Goal: Task Accomplishment & Management: Use online tool/utility

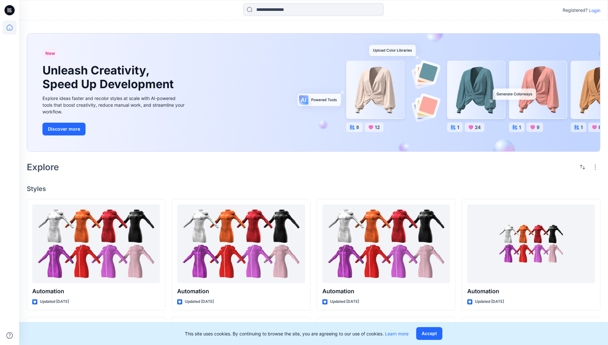
click at [593, 10] on p "Login" at bounding box center [594, 10] width 11 height 7
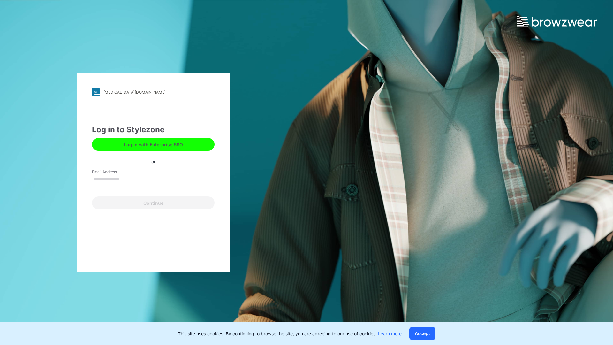
click at [126, 179] on input "Email Address" at bounding box center [153, 180] width 123 height 10
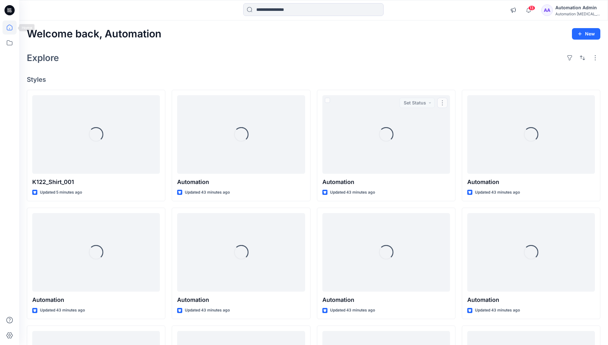
click at [12, 27] on icon at bounding box center [10, 28] width 6 height 6
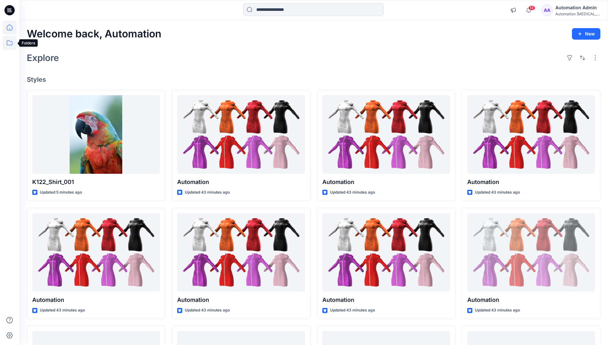
click at [12, 43] on icon at bounding box center [10, 43] width 14 height 14
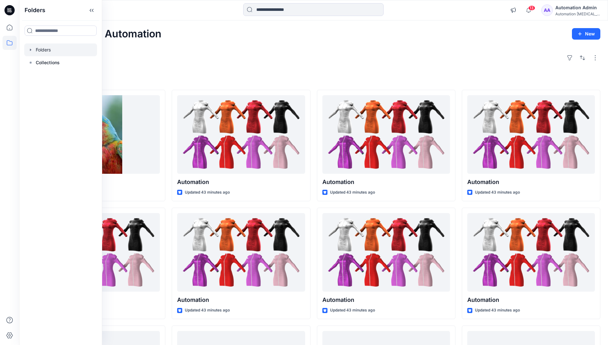
click at [44, 48] on div at bounding box center [60, 49] width 73 height 13
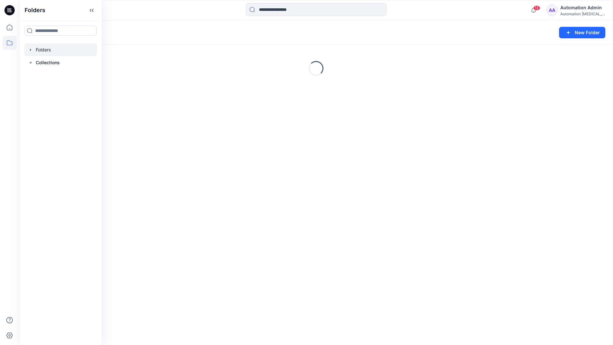
click at [323, 238] on div "Folders New Folder Loading..." at bounding box center [316, 182] width 594 height 324
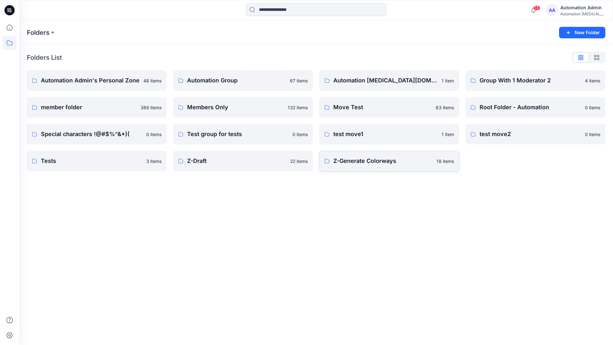
click at [365, 165] on p "Z-Generate Colorways" at bounding box center [382, 160] width 99 height 9
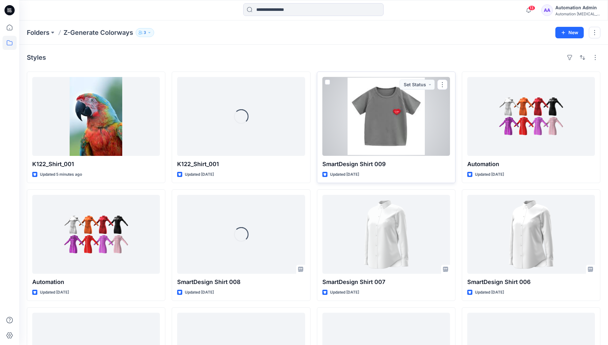
click at [327, 83] on span at bounding box center [327, 81] width 5 height 5
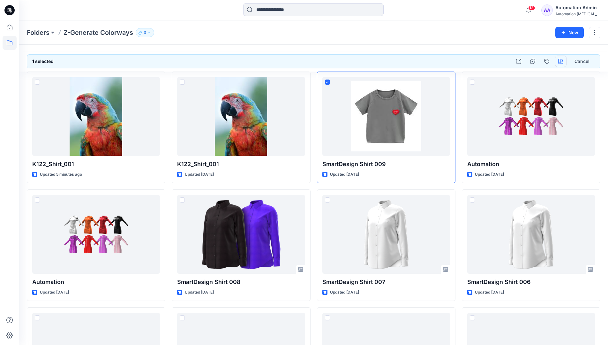
click at [562, 61] on icon "button" at bounding box center [560, 61] width 5 height 5
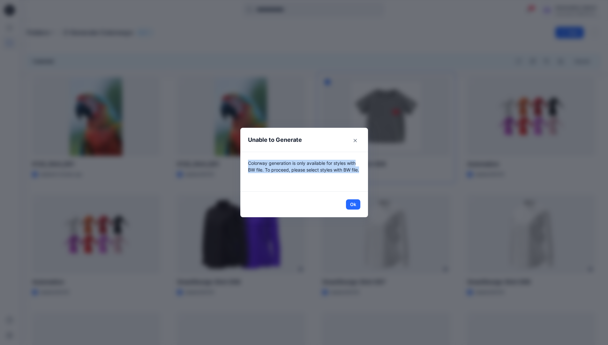
drag, startPoint x: 562, startPoint y: 61, endPoint x: 356, endPoint y: 176, distance: 236.2
click at [356, 176] on p "Colorway generation is only available for styles with BW file. To proceed, plea…" at bounding box center [304, 172] width 112 height 24
click at [358, 204] on button "Ok" at bounding box center [353, 204] width 14 height 10
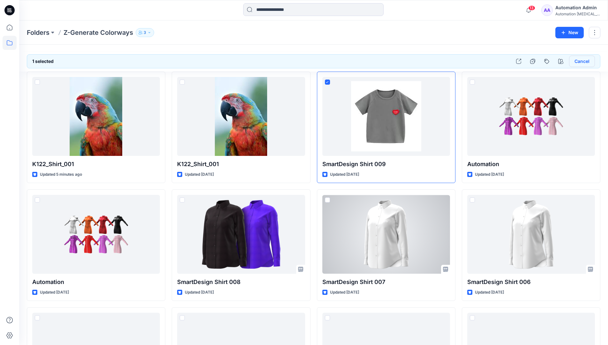
click at [581, 63] on button "Cancel" at bounding box center [582, 61] width 26 height 11
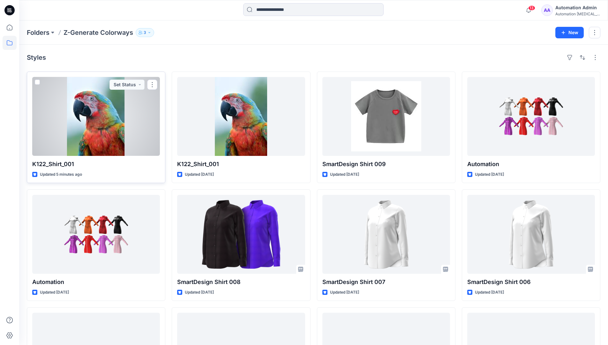
click at [37, 82] on span at bounding box center [37, 81] width 5 height 5
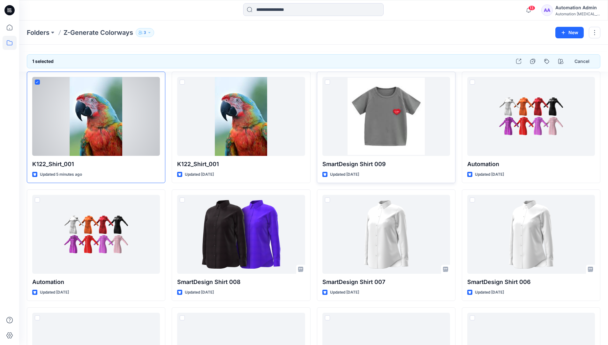
click at [328, 83] on span at bounding box center [327, 81] width 5 height 5
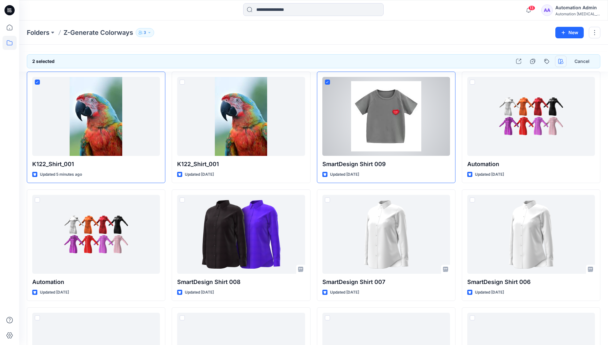
click at [559, 60] on icon "button" at bounding box center [560, 61] width 5 height 5
